Goal: Task Accomplishment & Management: Use online tool/utility

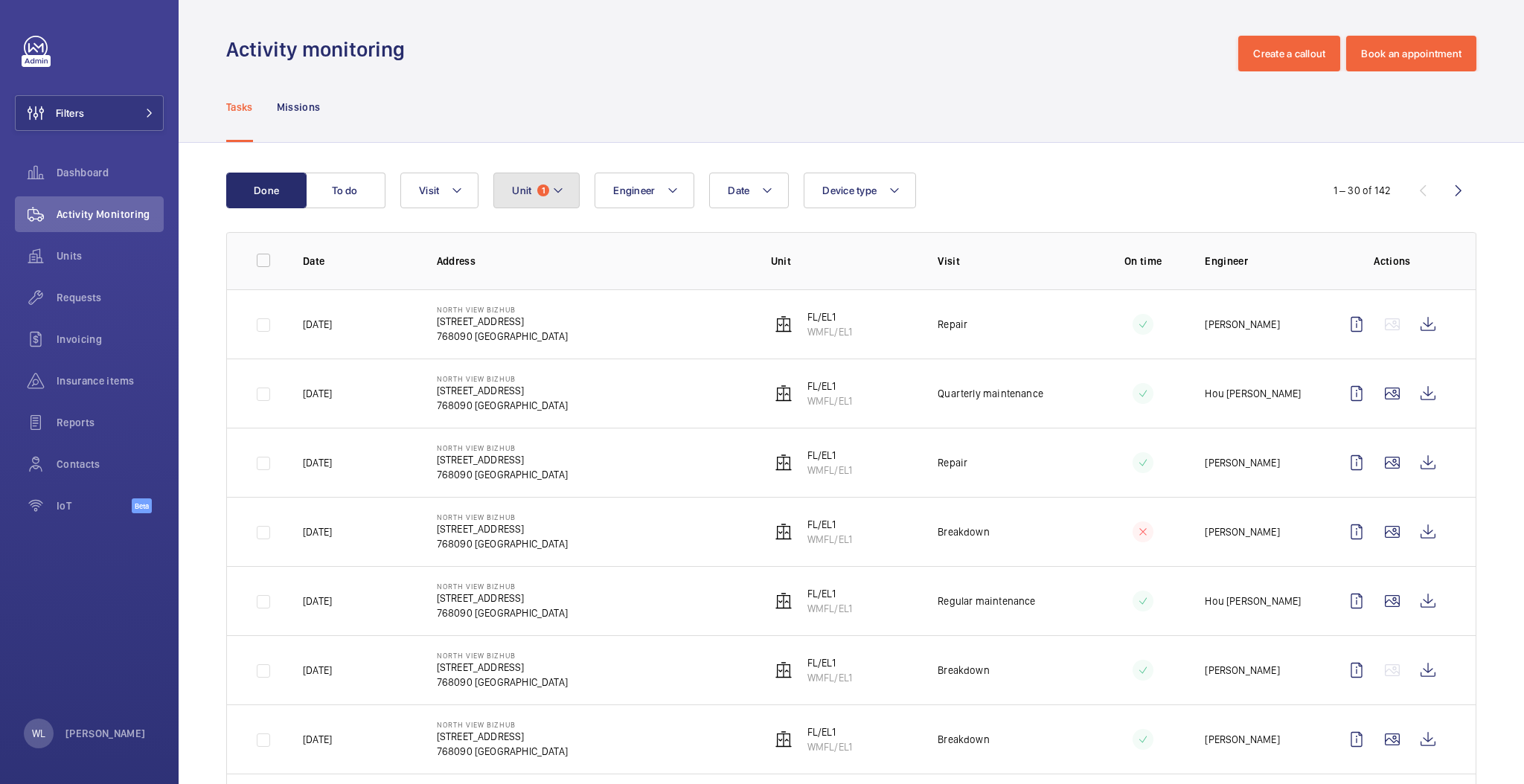
drag, startPoint x: 544, startPoint y: 188, endPoint x: 558, endPoint y: 213, distance: 28.7
click at [545, 188] on span "1" at bounding box center [543, 190] width 12 height 12
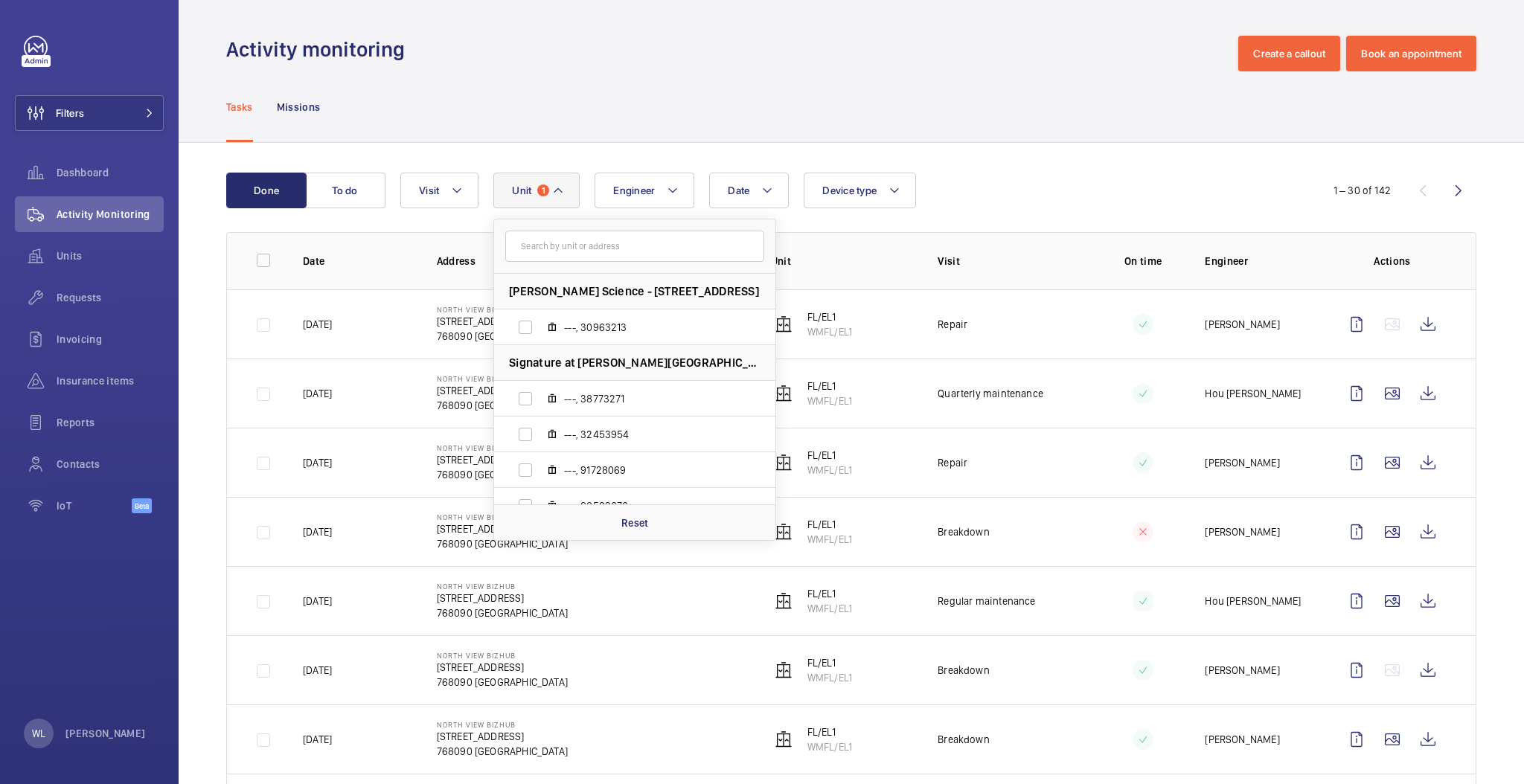
drag, startPoint x: 563, startPoint y: 250, endPoint x: 568, endPoint y: 216, distance: 34.4
click at [563, 249] on input "text" at bounding box center [635, 245] width 259 height 31
type input "1"
click at [660, 519] on div "Reset" at bounding box center [635, 522] width 282 height 36
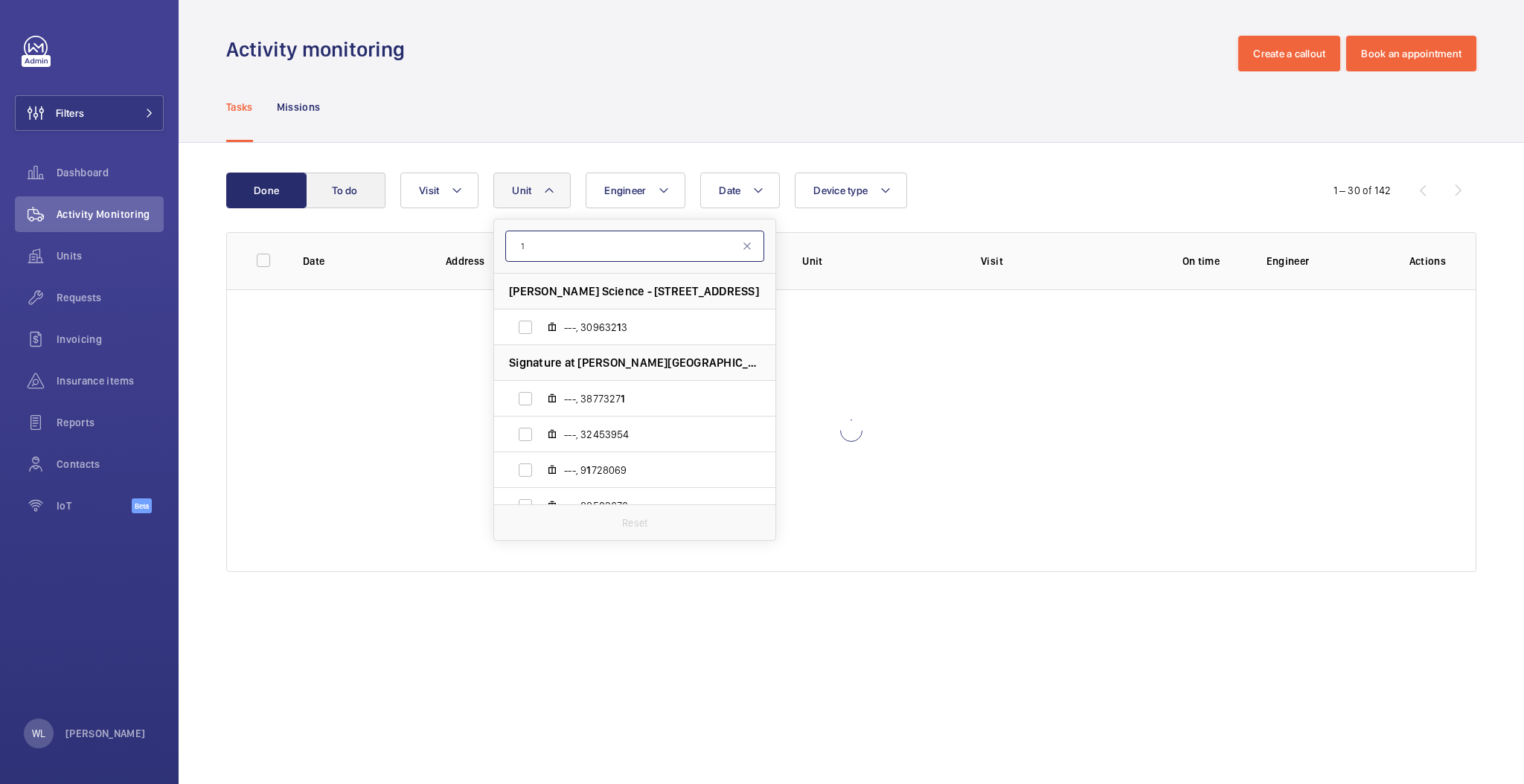
drag, startPoint x: 573, startPoint y: 254, endPoint x: 335, endPoint y: 204, distance: 243.2
click at [335, 206] on wm-front-filters "Done To do Date Engineer Unit 1 [PERSON_NAME] Science - [STREET_ADDRESS] [GEOGR…" at bounding box center [762, 190] width 1072 height 36
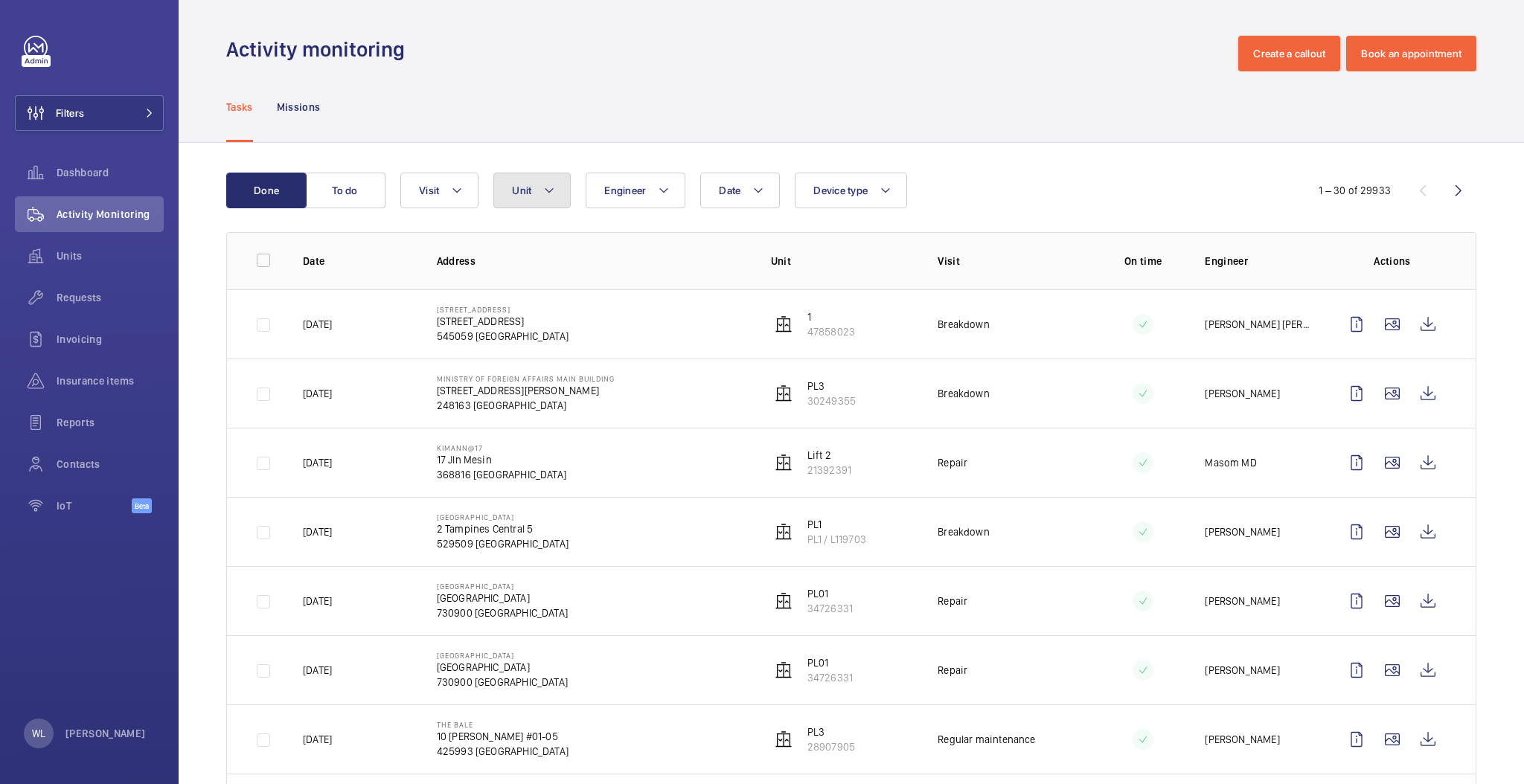
click at [508, 189] on button "Unit" at bounding box center [531, 190] width 77 height 36
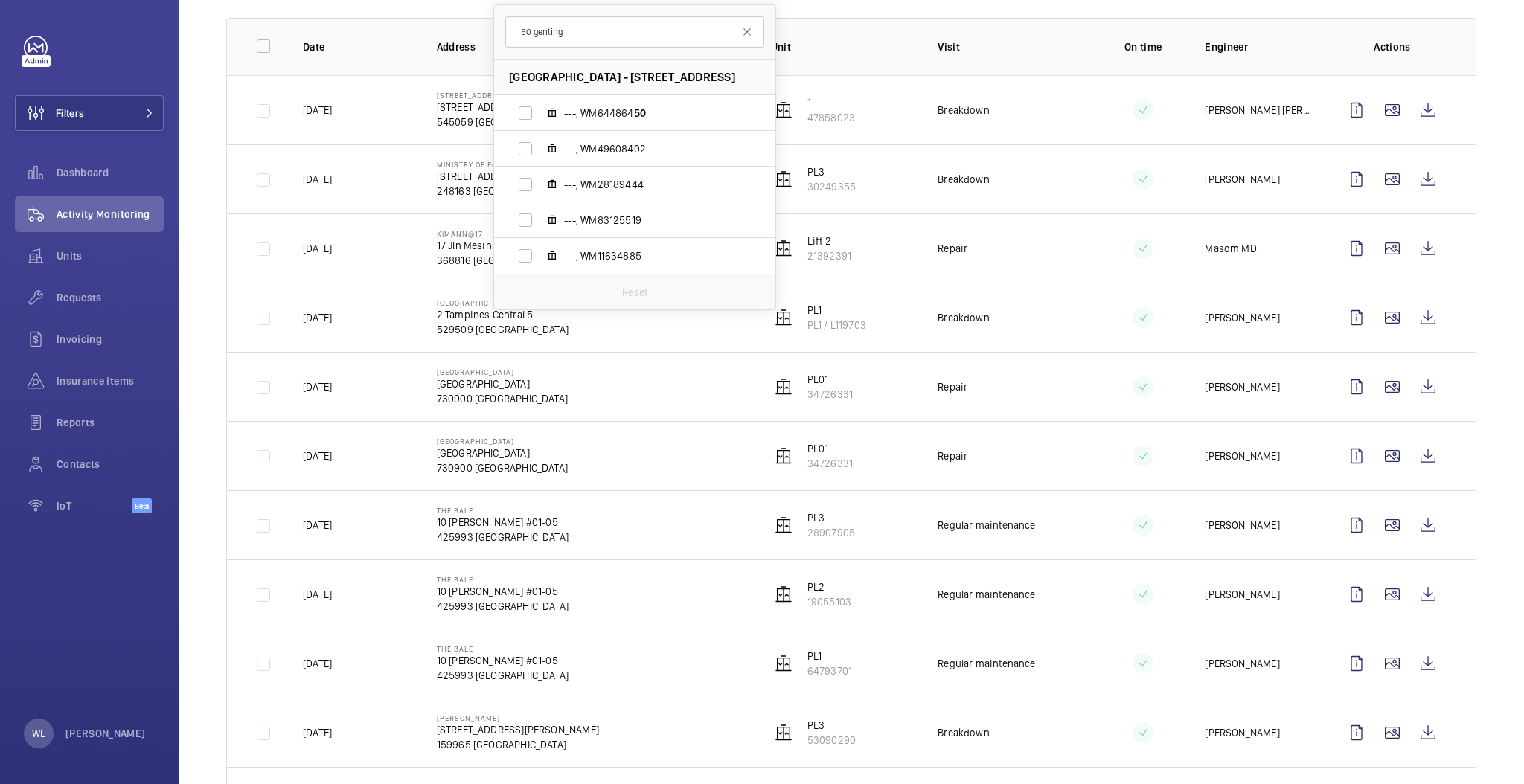
scroll to position [99, 0]
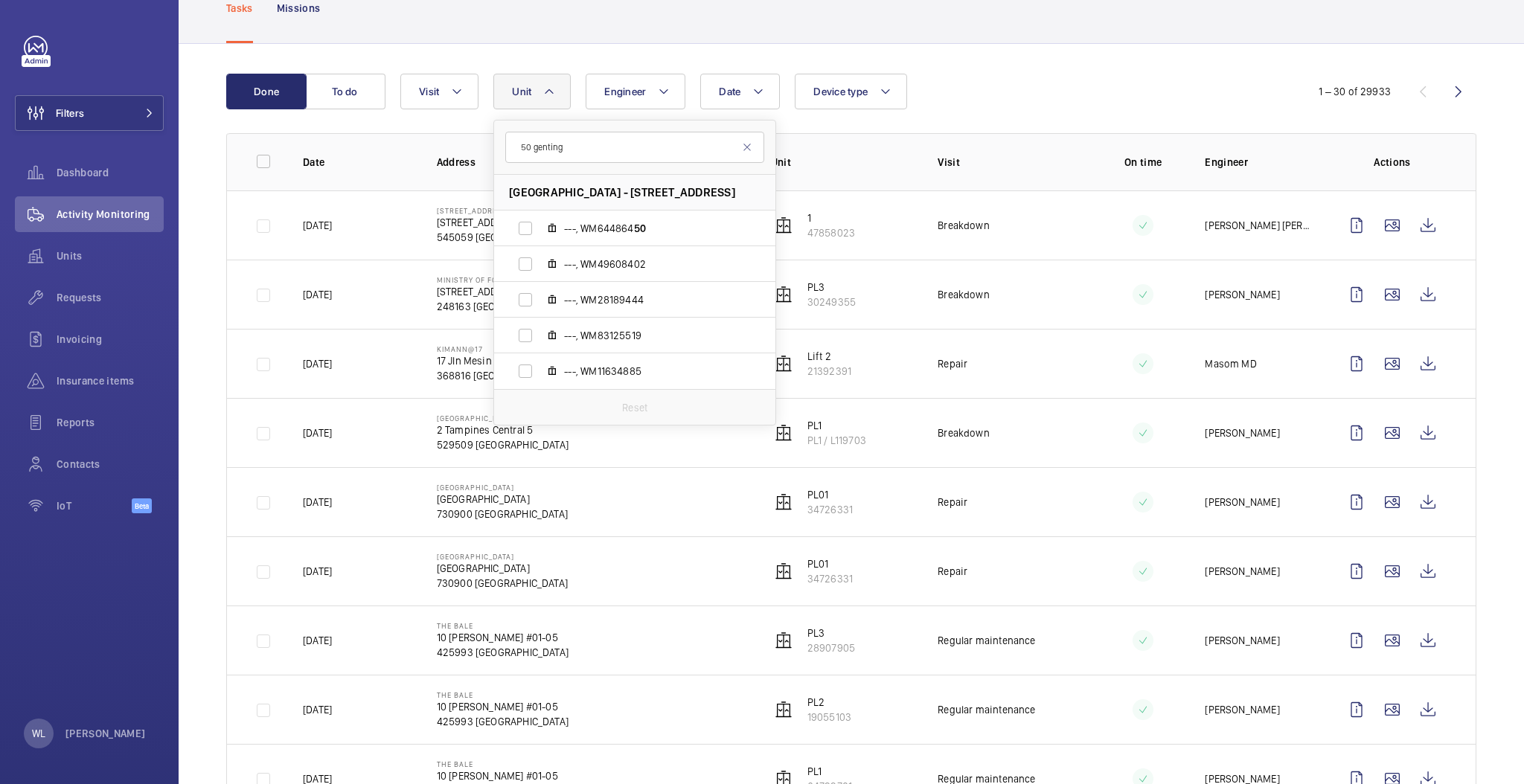
click at [710, 189] on span "[GEOGRAPHIC_DATA] - [STREET_ADDRESS]" at bounding box center [623, 192] width 227 height 15
click at [636, 148] on input "50 genting" at bounding box center [635, 147] width 259 height 31
type input "5"
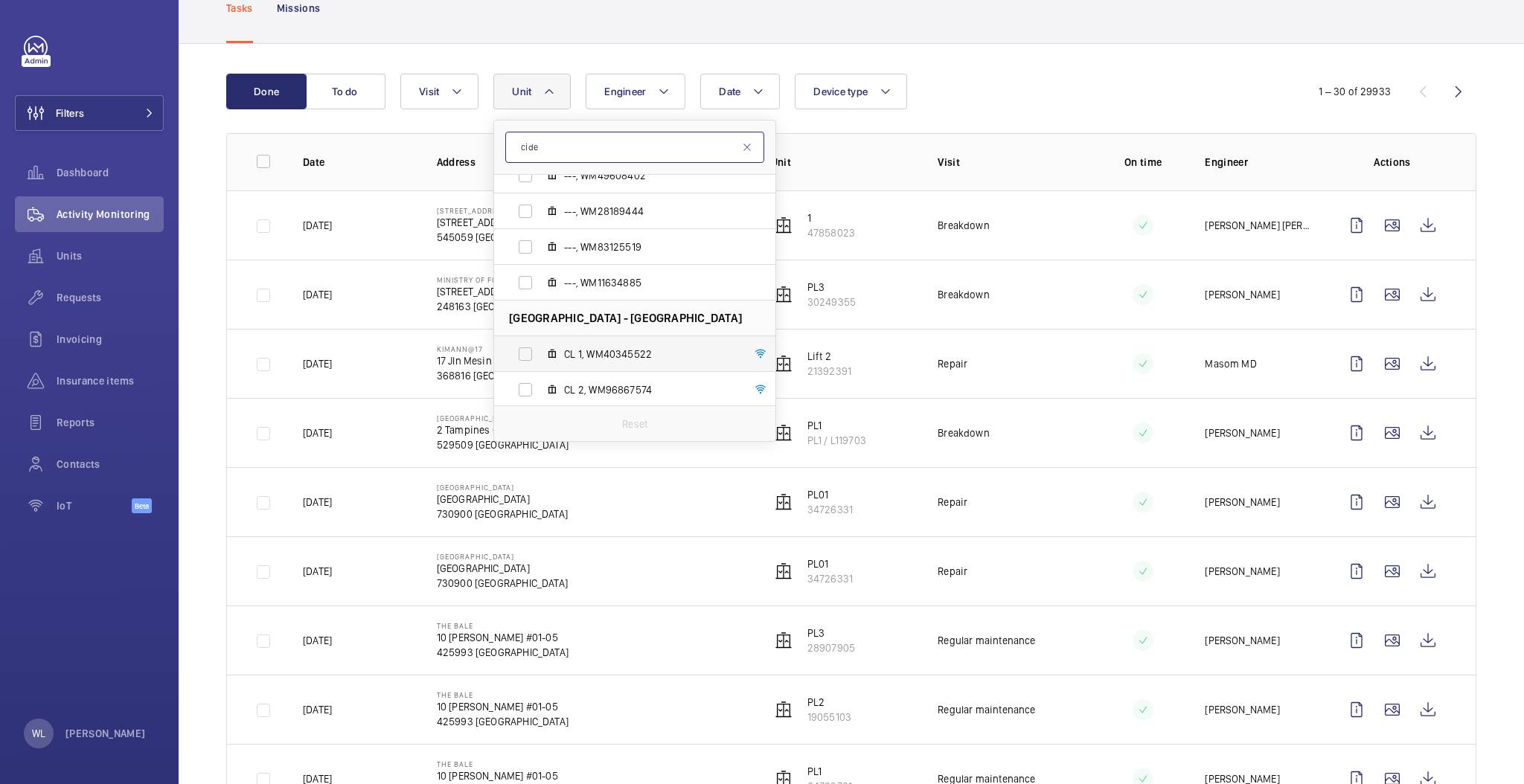
scroll to position [126, 0]
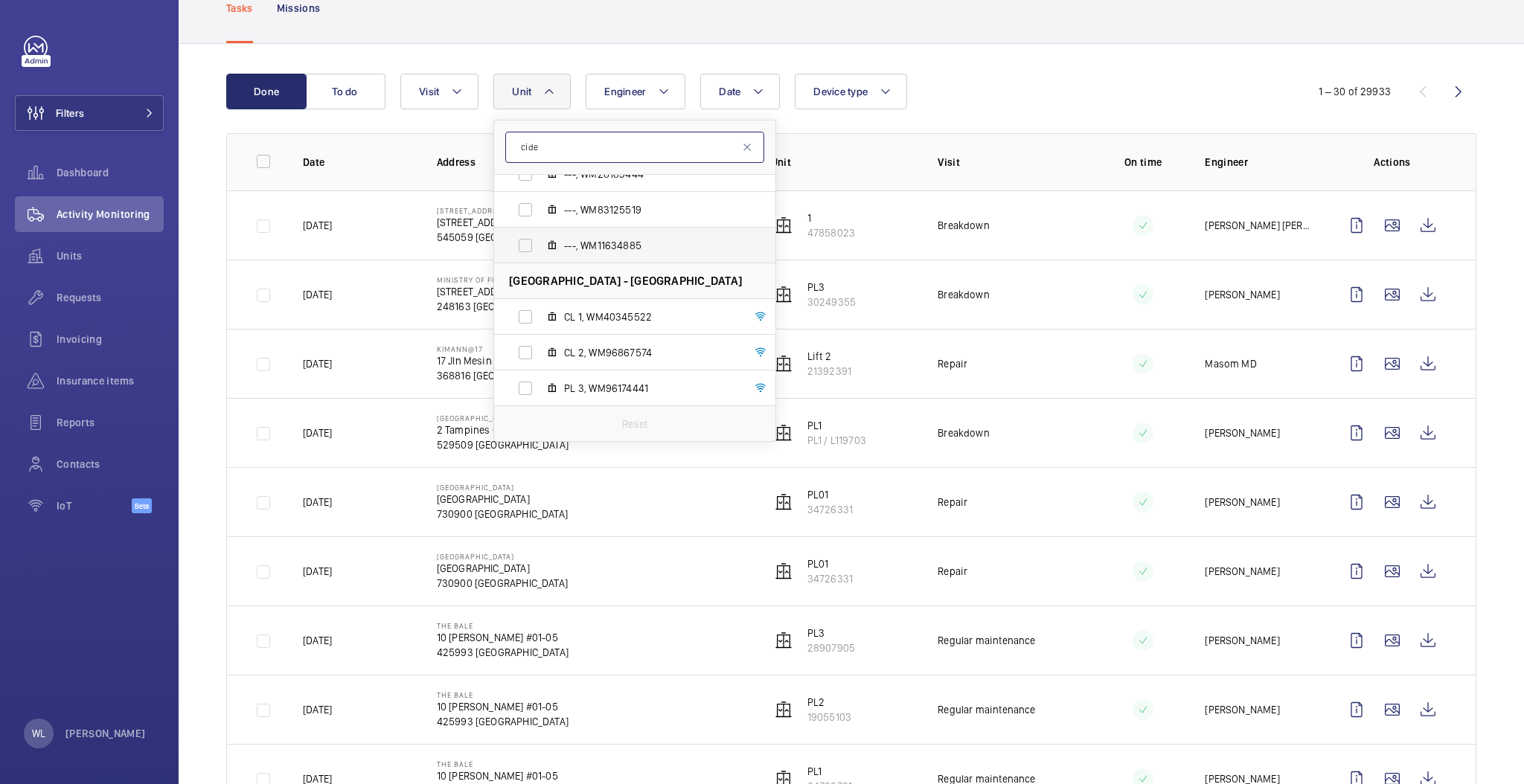
type input "cide"
click at [525, 312] on label "CL 1, WM40345522" at bounding box center [623, 317] width 258 height 36
click at [525, 312] on input "CL 1, WM40345522" at bounding box center [524, 316] width 30 height 29
checkbox input "true"
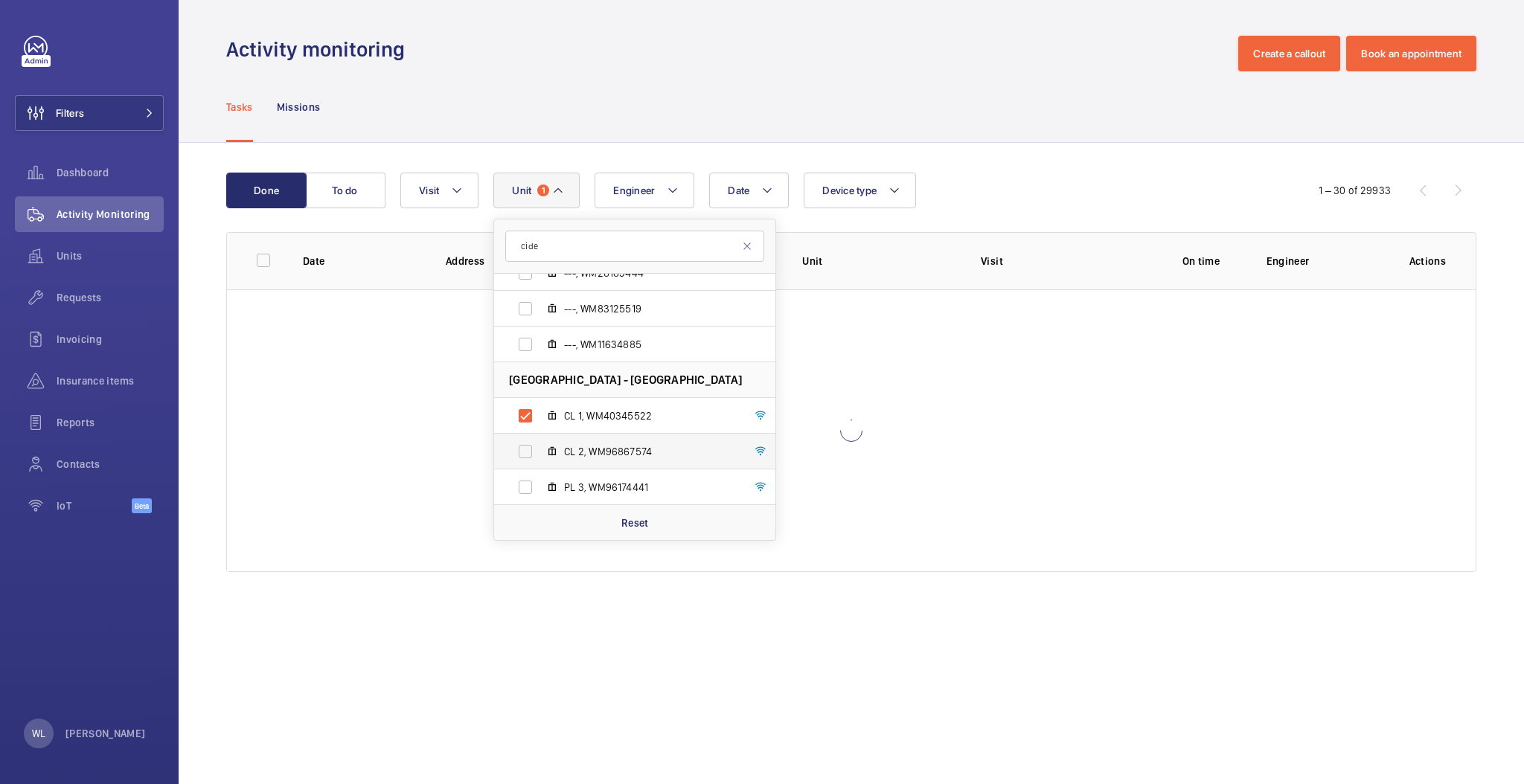
click at [530, 441] on label "CL 2, WM96867574" at bounding box center [623, 452] width 258 height 36
click at [530, 441] on input "CL 2, WM96867574" at bounding box center [524, 451] width 30 height 29
checkbox input "true"
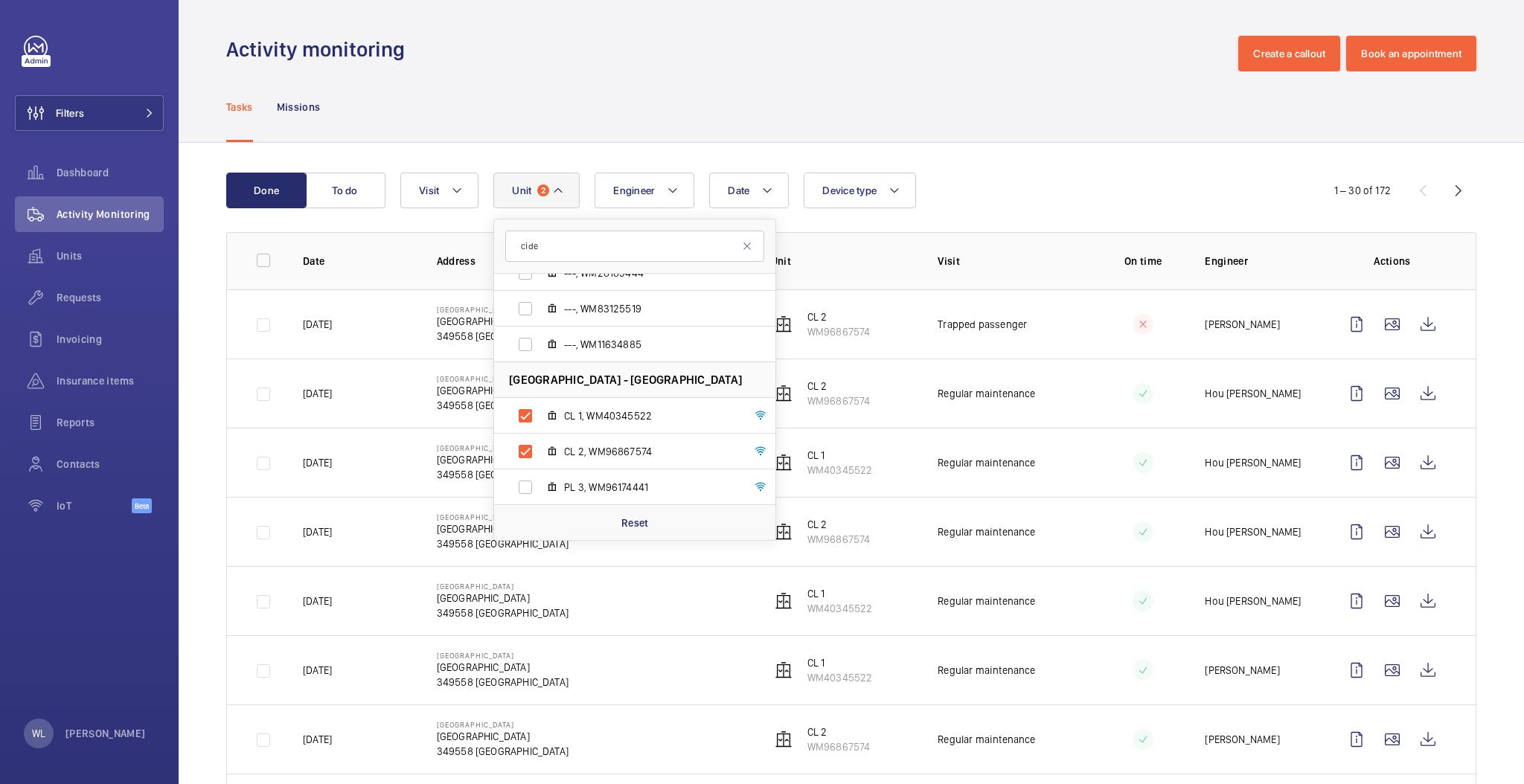
click at [1081, 404] on td at bounding box center [1132, 393] width 101 height 69
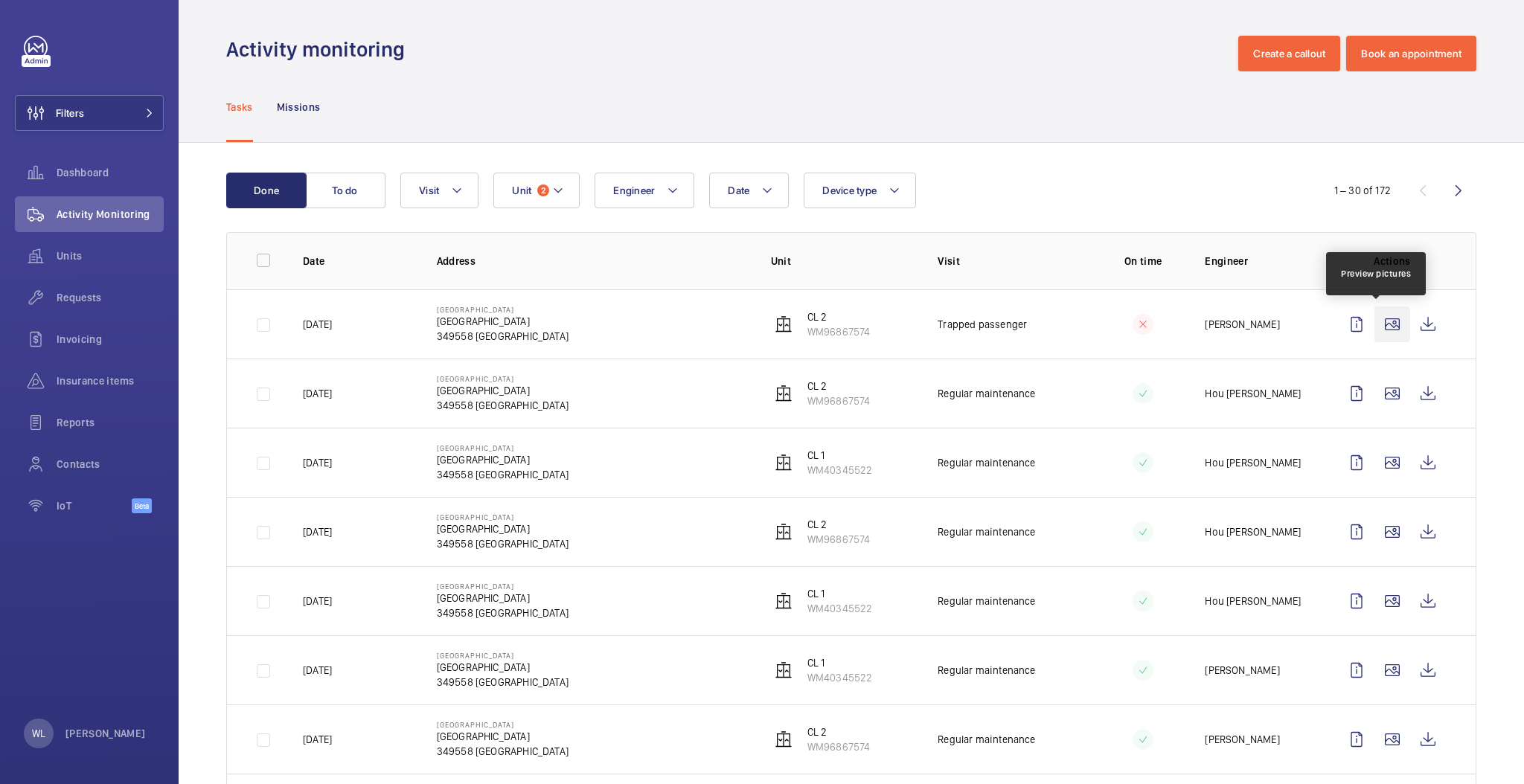
click at [1375, 332] on wm-front-icon-button at bounding box center [1393, 324] width 36 height 36
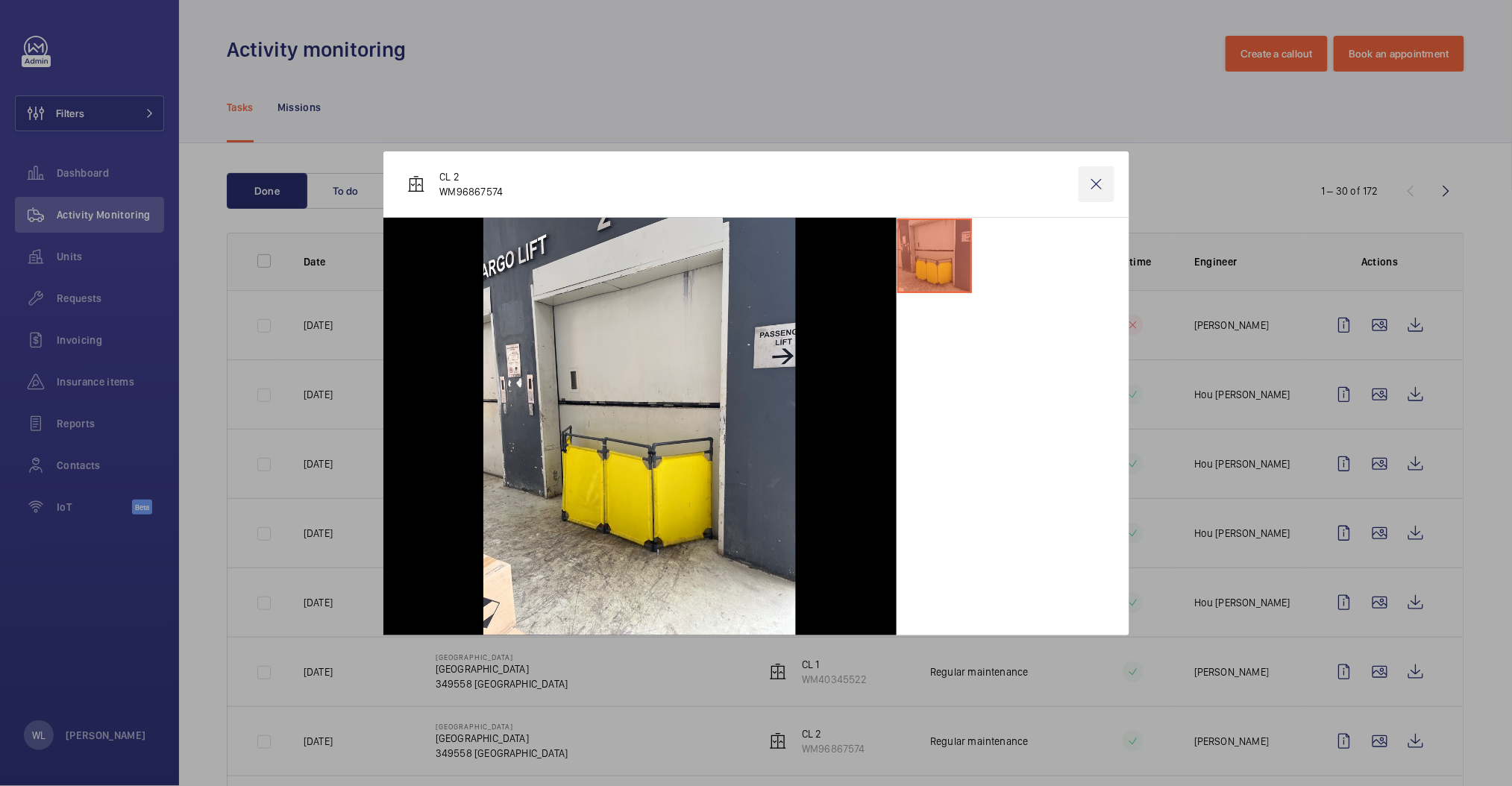
click at [1088, 183] on wm-front-icon-button at bounding box center [1096, 184] width 36 height 36
